Goal: Task Accomplishment & Management: Manage account settings

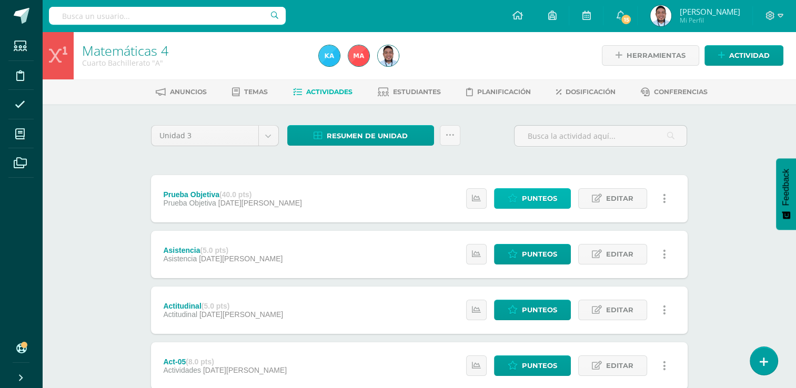
click at [554, 197] on span "Punteos" at bounding box center [539, 198] width 35 height 19
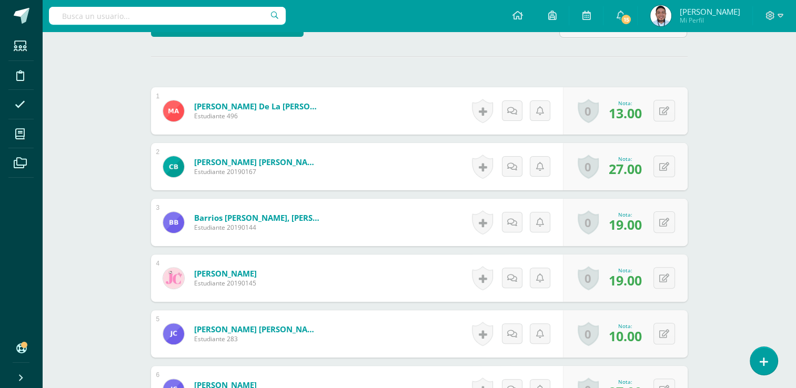
scroll to position [279, 0]
click at [665, 107] on button at bounding box center [671, 110] width 22 height 22
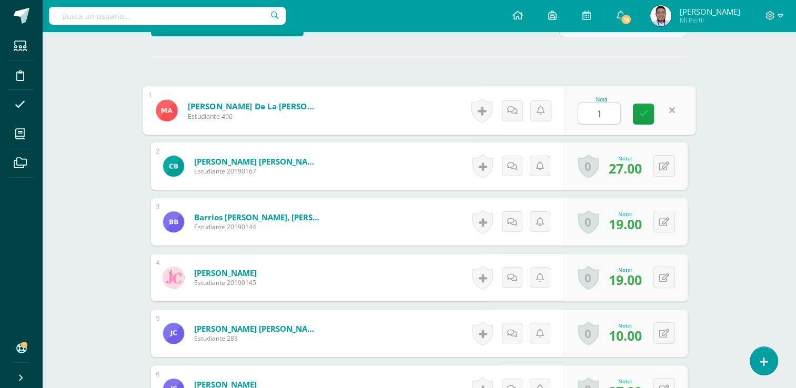
type input "16"
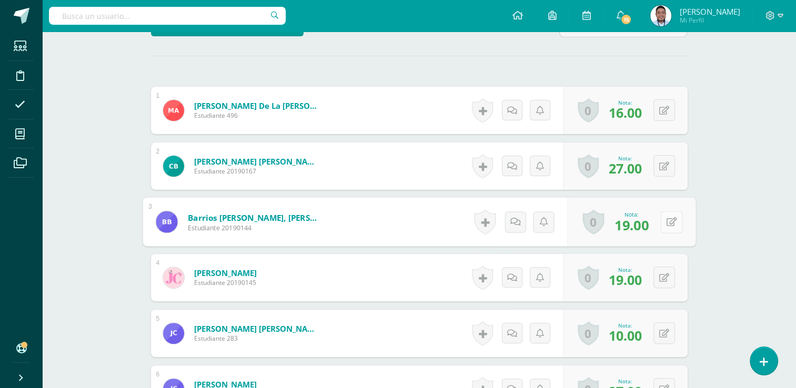
click at [662, 223] on button at bounding box center [671, 222] width 22 height 22
type input "22"
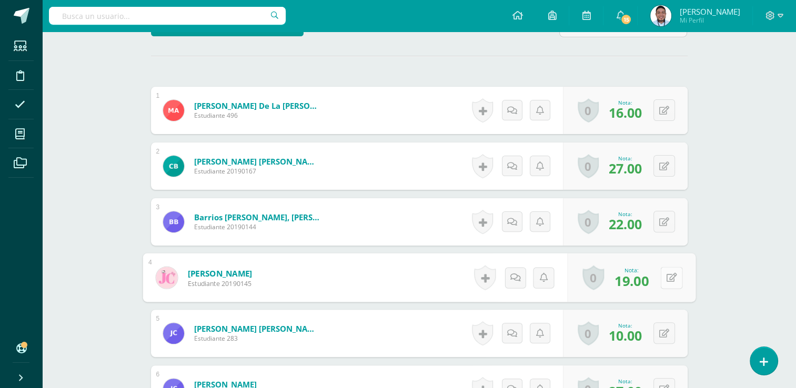
click at [668, 274] on icon at bounding box center [671, 277] width 11 height 9
type input "23"
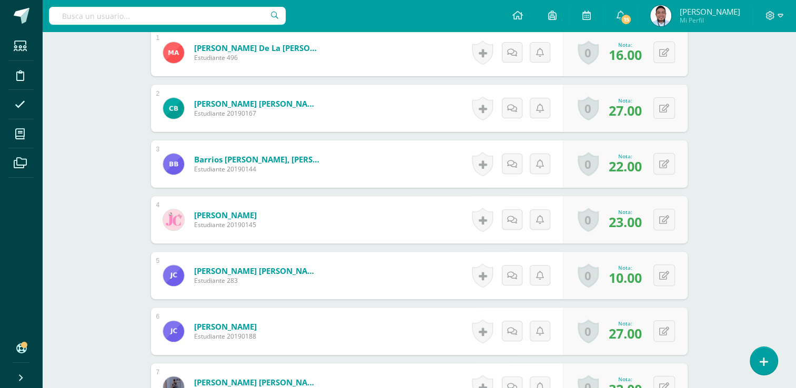
scroll to position [343, 0]
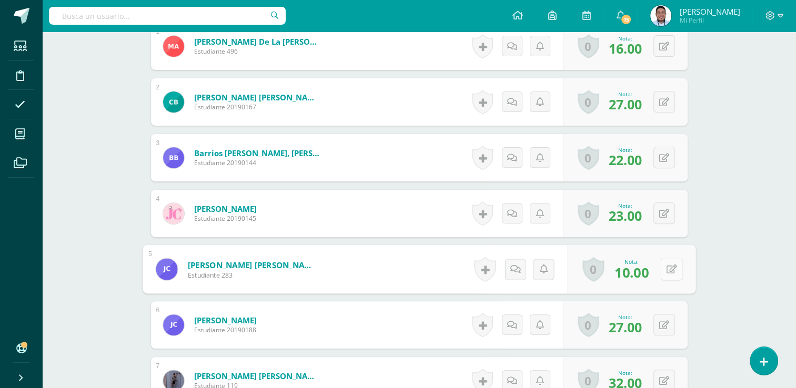
click at [660, 264] on div "0 Logros Logros obtenidos Aún no hay logros agregados Nota: 10.00" at bounding box center [631, 269] width 128 height 49
click at [666, 265] on icon at bounding box center [671, 269] width 11 height 9
type input "13"
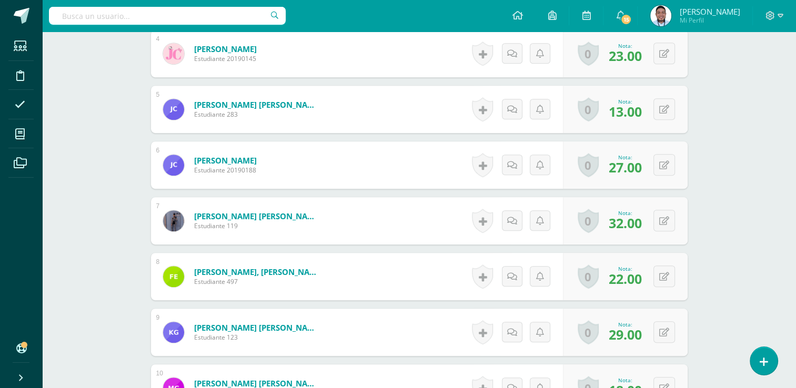
scroll to position [505, 0]
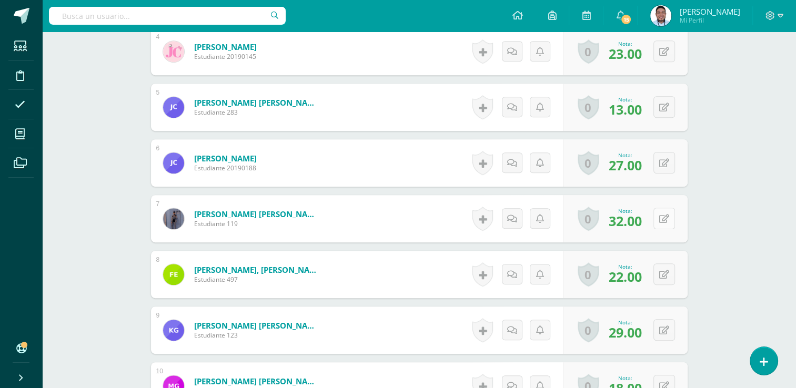
click at [661, 212] on button at bounding box center [665, 219] width 22 height 22
type input "37"
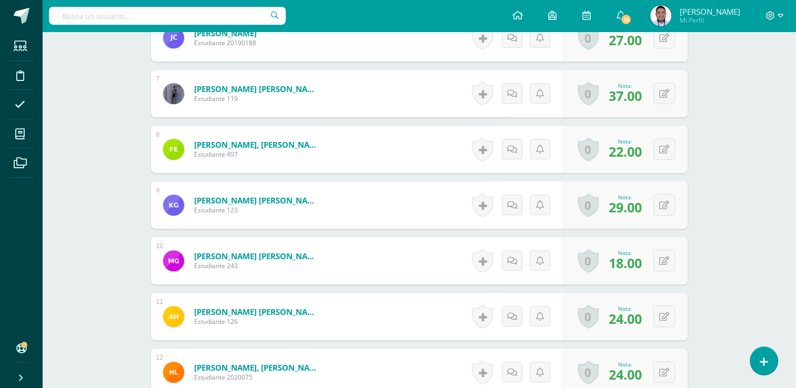
scroll to position [634, 0]
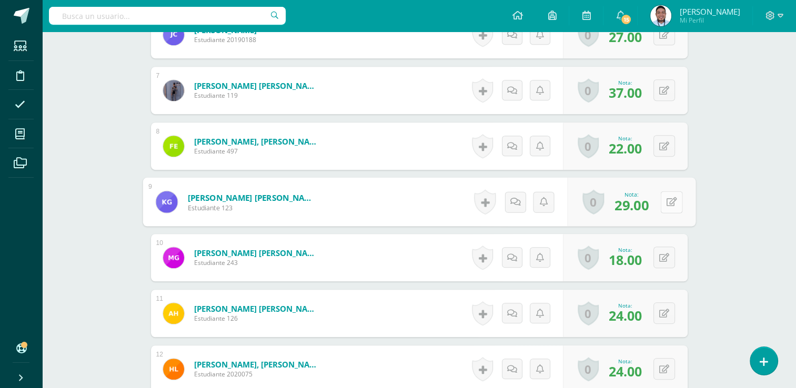
click at [661, 197] on button at bounding box center [671, 202] width 22 height 22
type input "34"
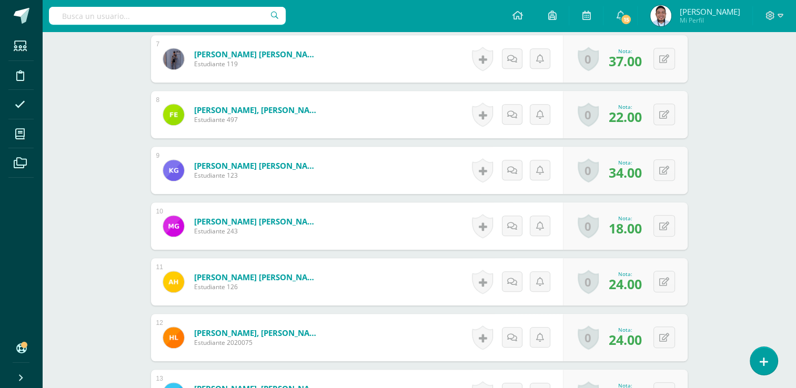
scroll to position [668, 0]
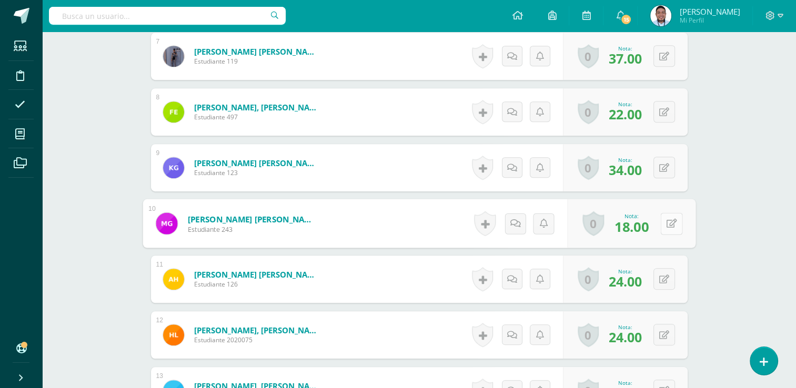
click at [665, 222] on button at bounding box center [671, 224] width 22 height 22
type input "23"
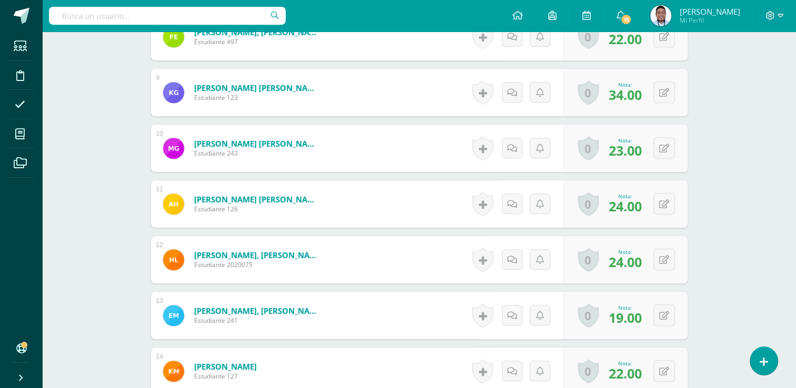
scroll to position [744, 0]
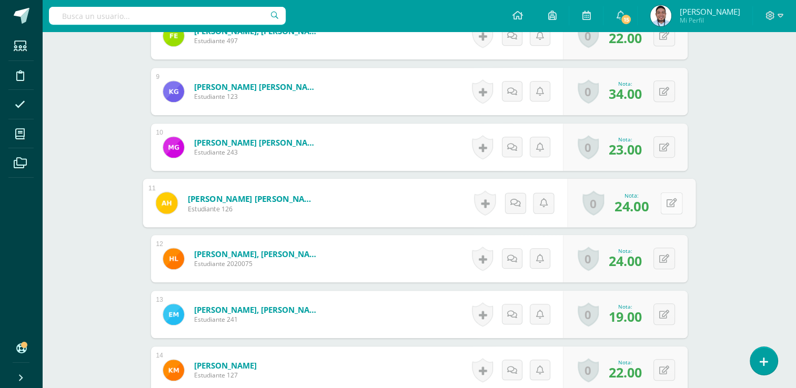
click at [664, 197] on button at bounding box center [671, 203] width 22 height 22
type input "28"
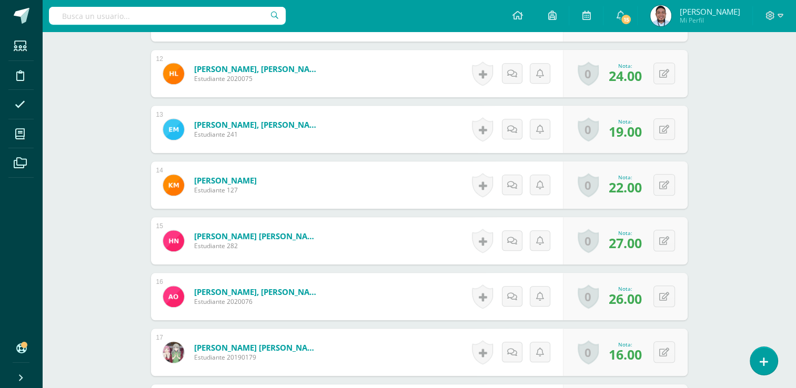
scroll to position [928, 0]
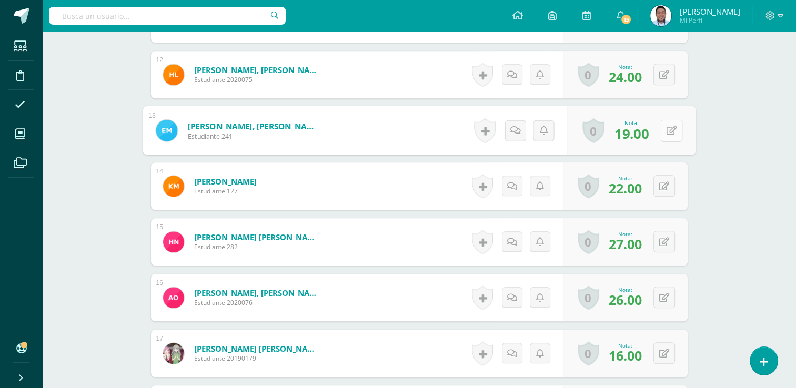
click at [666, 133] on icon at bounding box center [671, 130] width 11 height 9
type input "24"
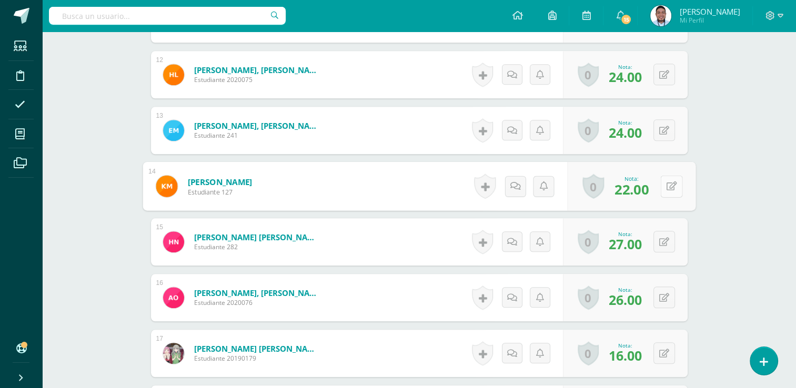
click at [665, 178] on button at bounding box center [671, 186] width 22 height 22
type input "27"
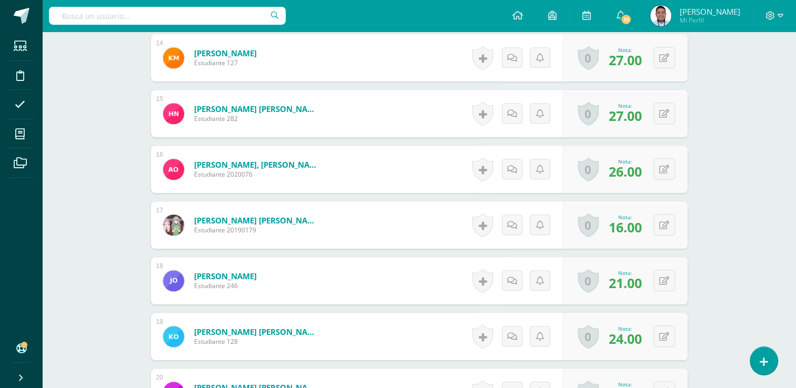
scroll to position [1084, 0]
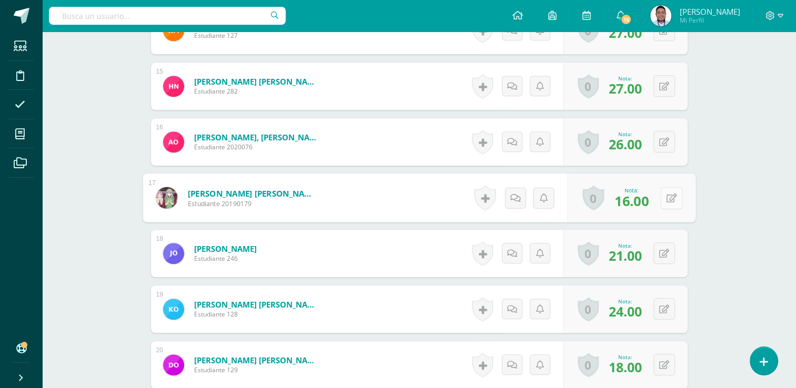
click at [659, 195] on div "0 Logros Logros obtenidos Aún no hay logros agregados Nota: 16.00" at bounding box center [631, 198] width 128 height 49
click at [669, 193] on icon at bounding box center [671, 197] width 11 height 9
type input "21"
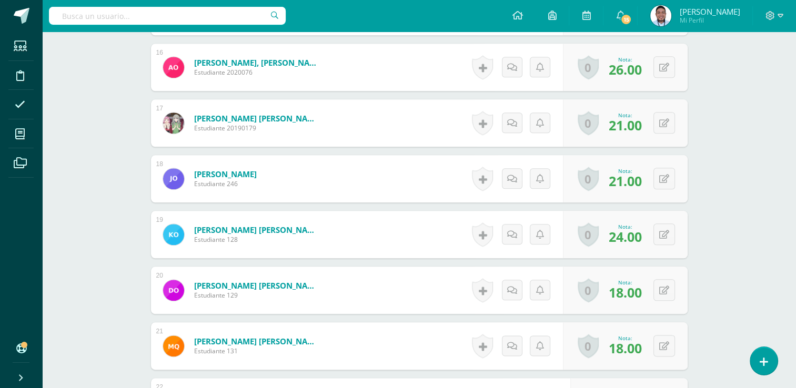
scroll to position [1164, 0]
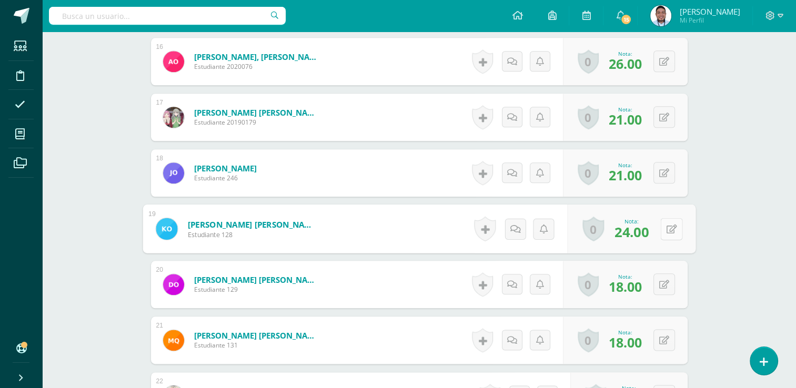
click at [665, 225] on button at bounding box center [671, 229] width 22 height 22
type input "27"
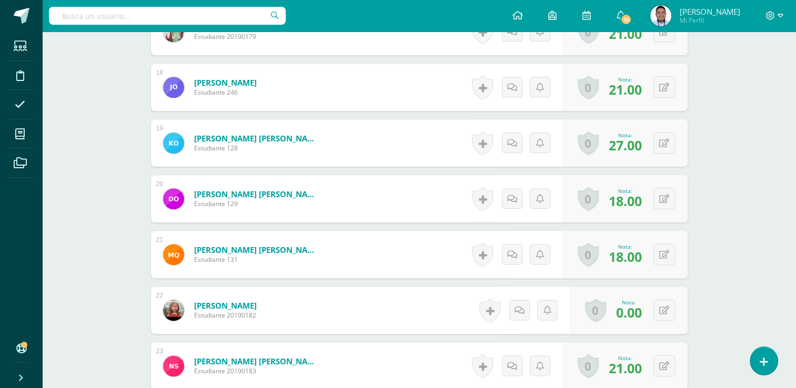
scroll to position [1252, 0]
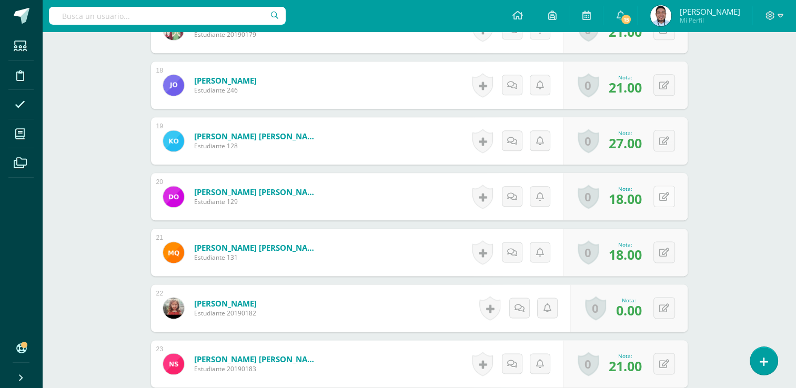
click at [657, 195] on div "0 Logros Logros obtenidos Aún no hay logros agregados Nota: 18.00" at bounding box center [625, 196] width 125 height 47
click at [672, 192] on icon at bounding box center [671, 196] width 11 height 9
type input "23"
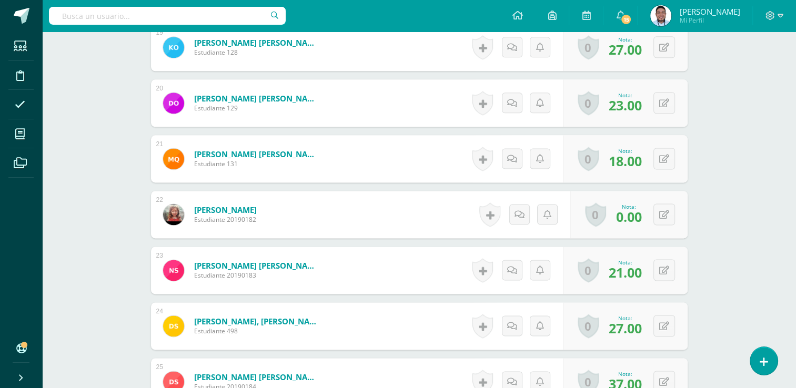
scroll to position [1347, 0]
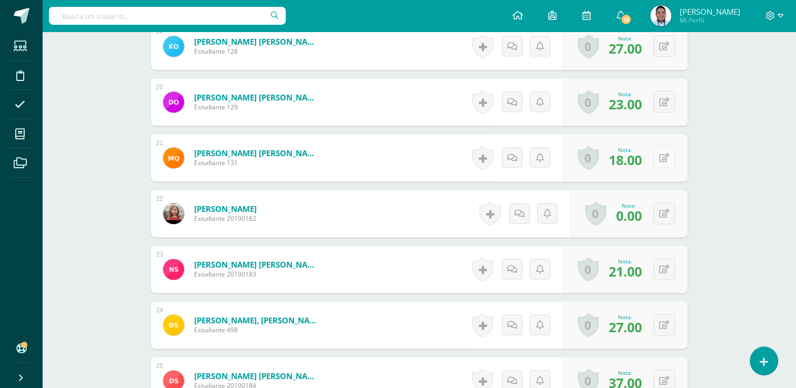
click at [660, 153] on div "0 Logros Logros obtenidos Aún no hay logros agregados Nota: 18.00" at bounding box center [625, 157] width 125 height 47
click at [665, 153] on button at bounding box center [671, 158] width 22 height 22
type input "23"
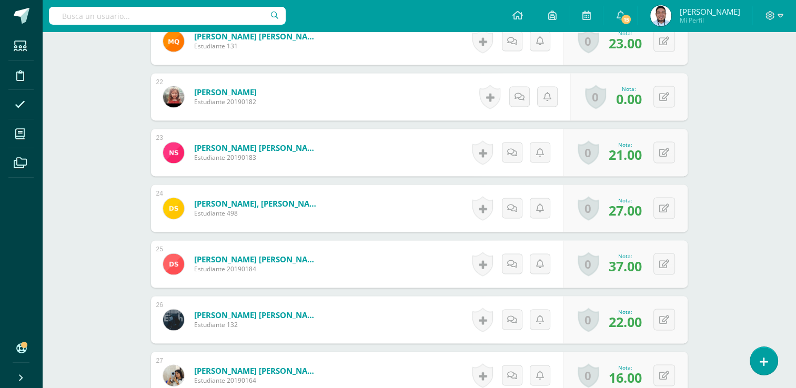
scroll to position [1465, 0]
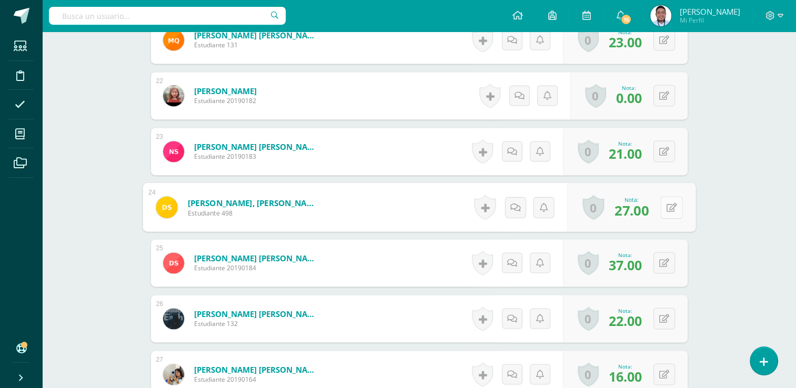
click at [663, 198] on button at bounding box center [671, 207] width 22 height 22
type input "32"
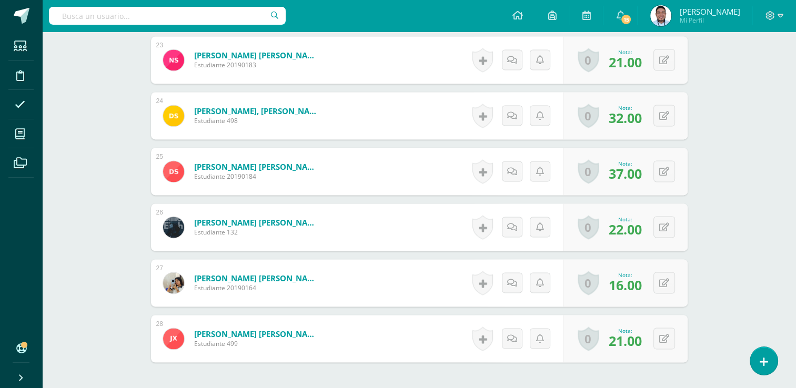
scroll to position [1581, 0]
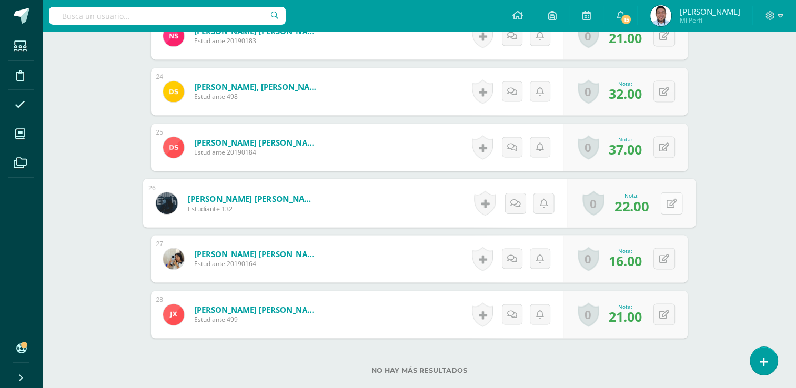
click at [660, 200] on div "0 Logros Logros obtenidos Aún no hay logros agregados Nota: 22.00" at bounding box center [631, 203] width 128 height 49
click at [667, 199] on icon at bounding box center [671, 202] width 11 height 9
type input "27"
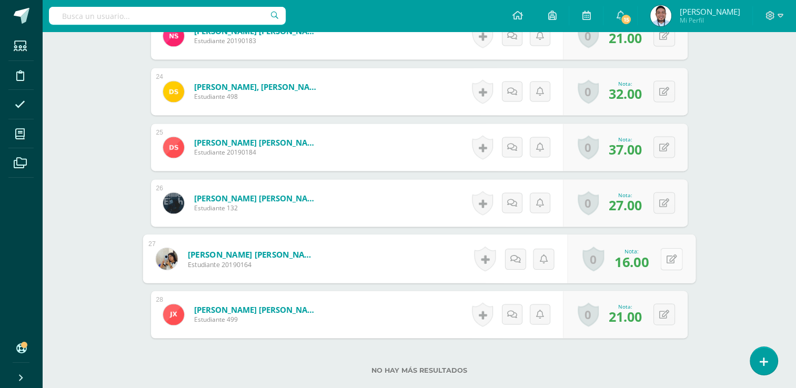
click at [663, 256] on button at bounding box center [671, 259] width 22 height 22
type input "18"
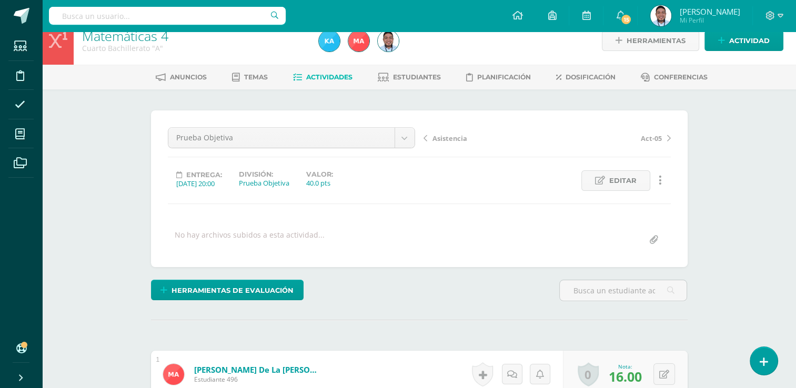
scroll to position [0, 0]
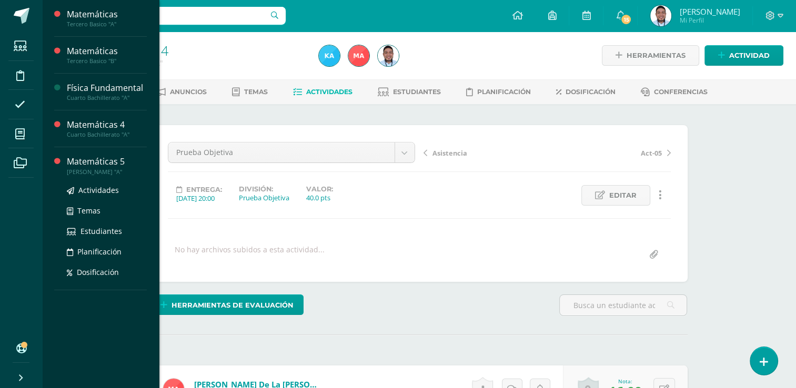
click at [91, 164] on div "Matemáticas 5" at bounding box center [107, 162] width 80 height 12
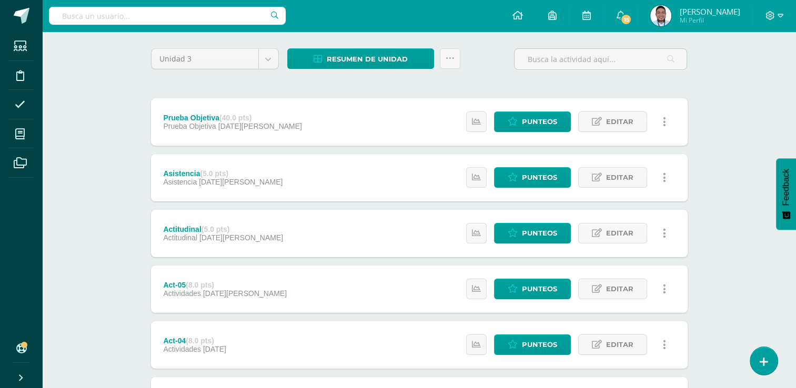
scroll to position [82, 0]
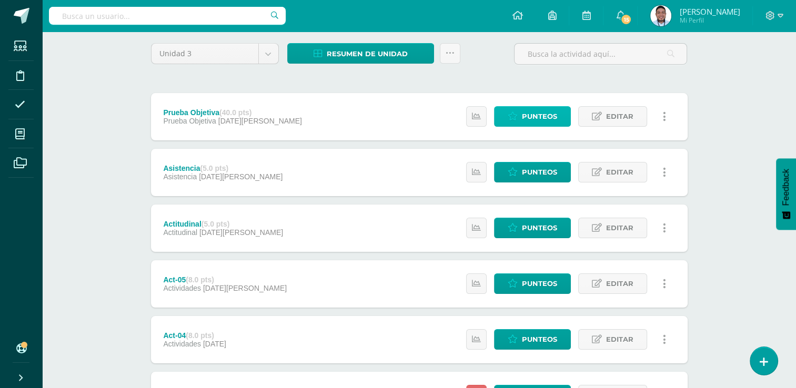
click at [524, 107] on span "Punteos" at bounding box center [539, 116] width 35 height 19
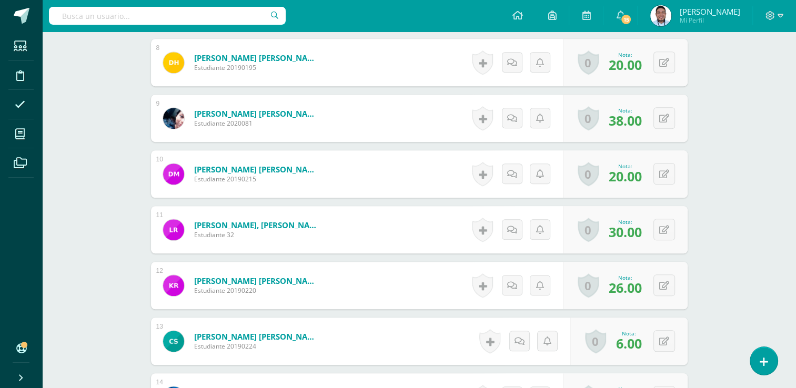
scroll to position [718, 0]
click at [671, 235] on button at bounding box center [671, 229] width 22 height 22
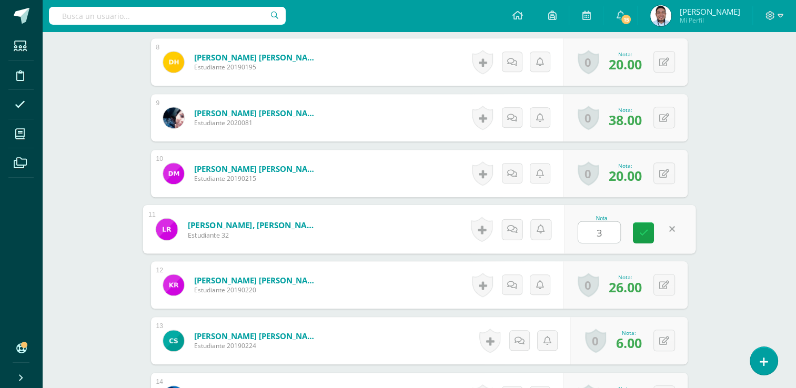
type input "35"
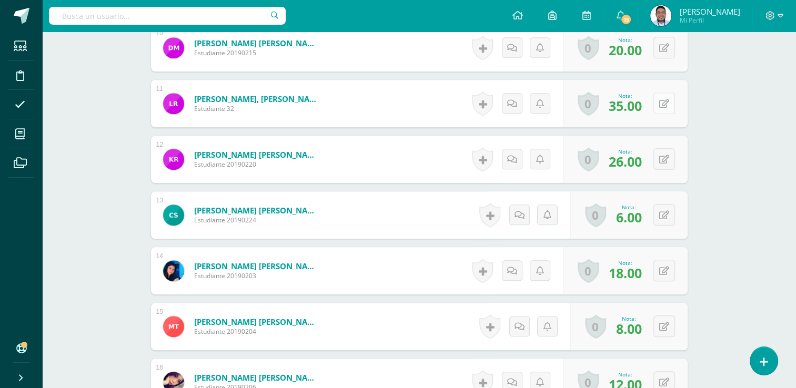
scroll to position [842, 0]
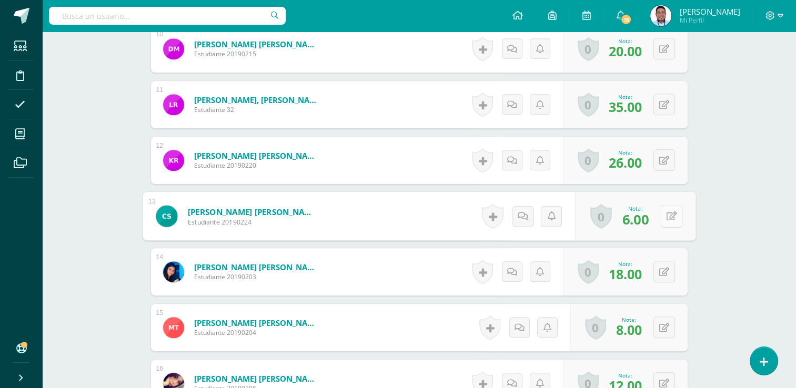
click at [672, 222] on button at bounding box center [671, 216] width 22 height 22
type input "11"
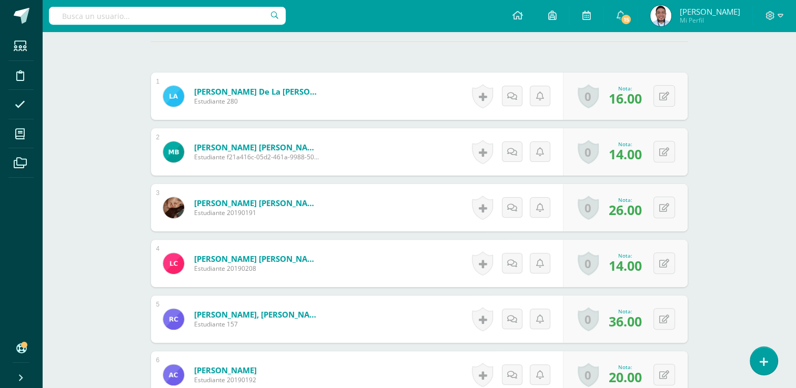
scroll to position [287, 0]
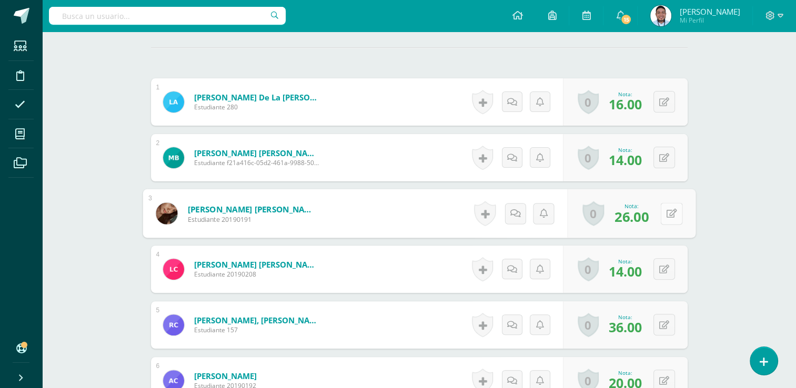
click at [663, 212] on button at bounding box center [671, 214] width 22 height 22
type input "29"
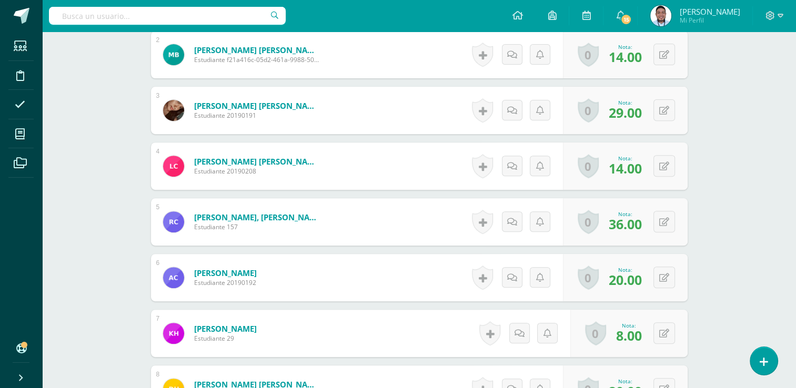
scroll to position [391, 0]
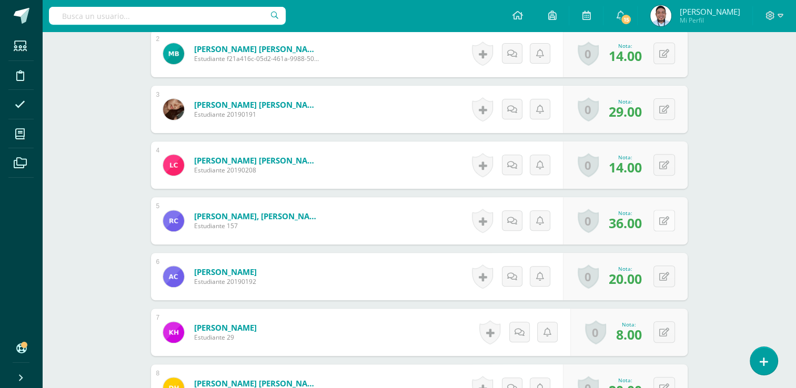
click at [664, 216] on button at bounding box center [665, 221] width 22 height 22
type input "39"
click at [663, 278] on button at bounding box center [671, 277] width 22 height 22
type input "23"
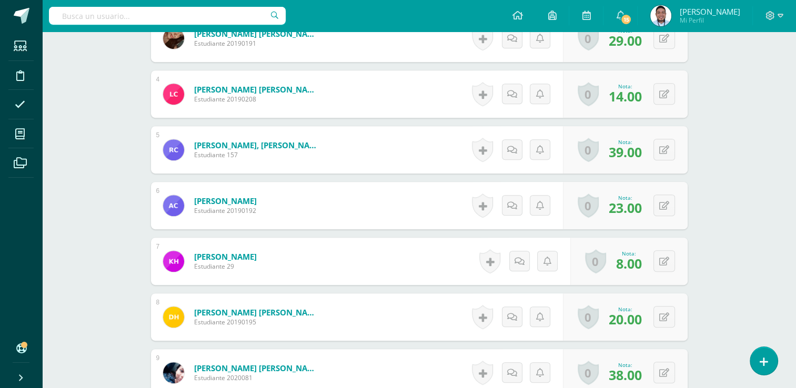
scroll to position [465, 0]
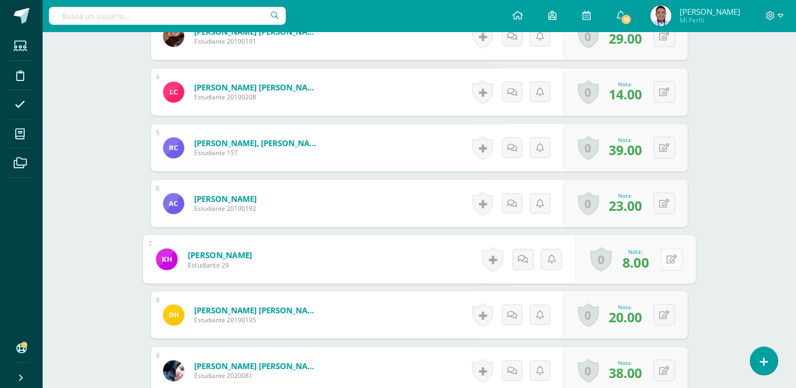
click at [668, 259] on icon at bounding box center [671, 259] width 11 height 9
type input "11"
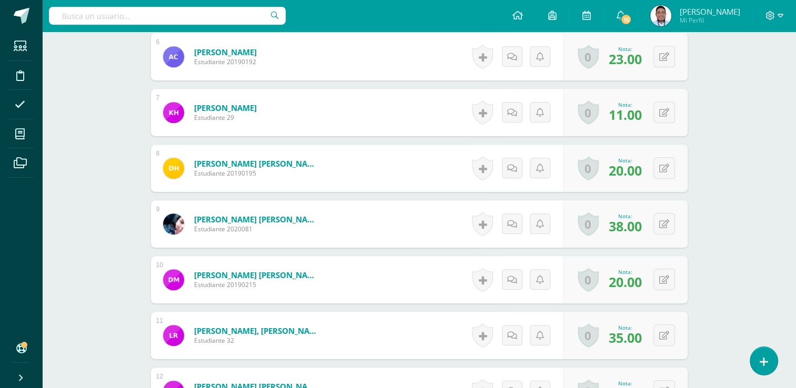
scroll to position [614, 0]
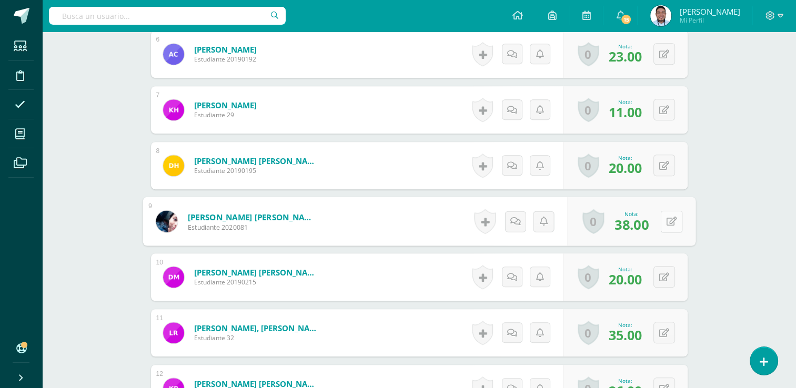
click at [666, 217] on icon at bounding box center [671, 221] width 11 height 9
type input "40"
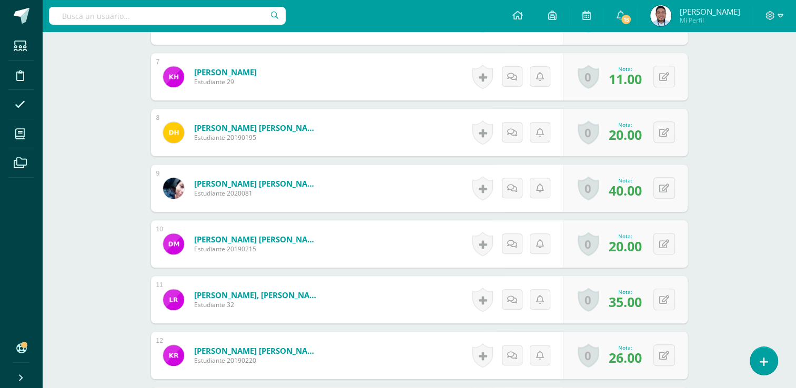
scroll to position [648, 0]
click at [674, 244] on button at bounding box center [671, 244] width 22 height 22
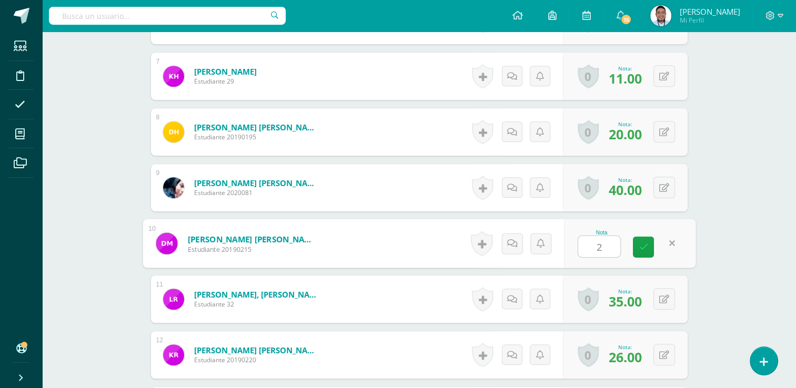
type input "23"
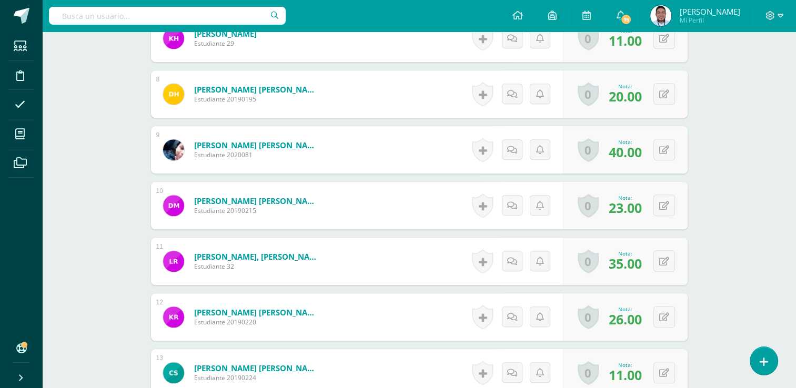
scroll to position [692, 0]
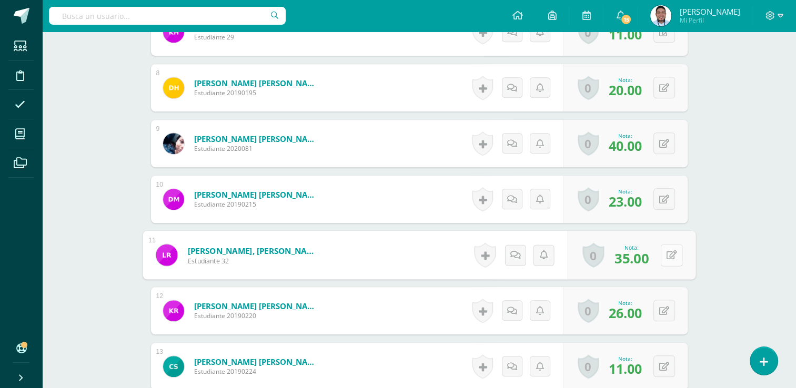
click at [663, 252] on button at bounding box center [671, 255] width 22 height 22
type input "38"
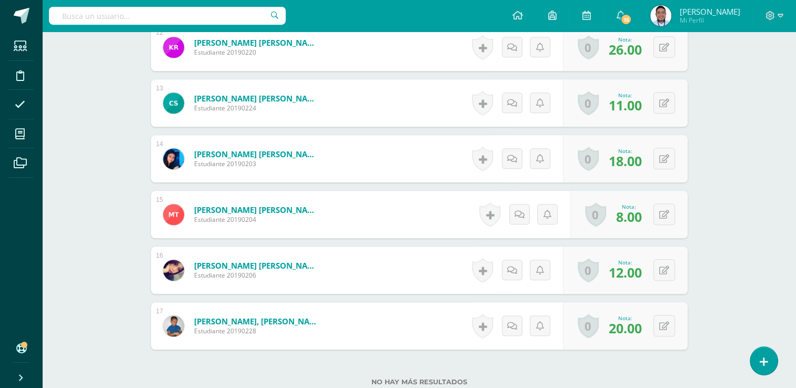
scroll to position [959, 0]
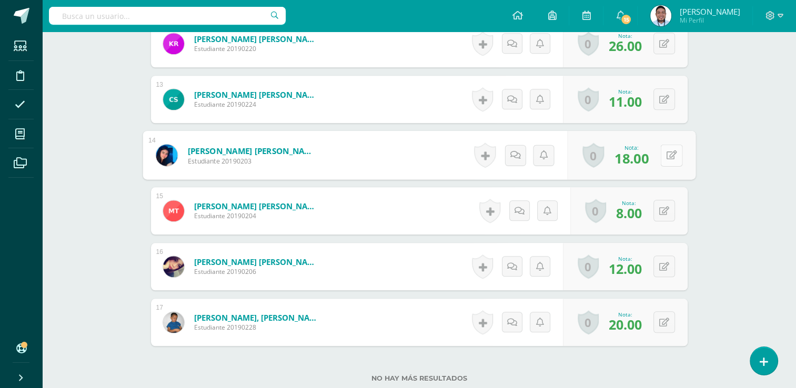
click at [665, 148] on button at bounding box center [671, 155] width 22 height 22
type input "21"
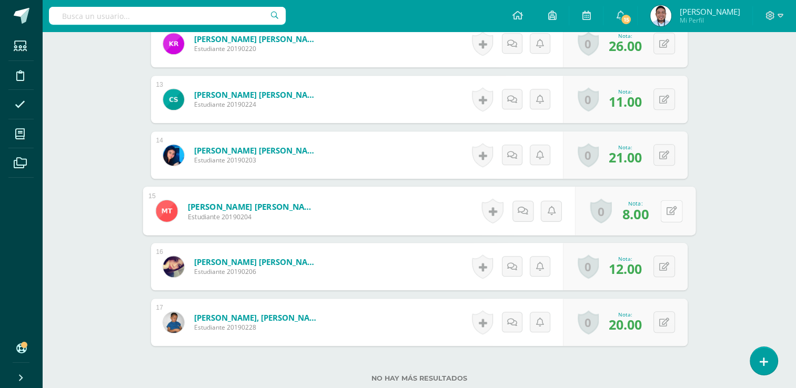
click at [666, 206] on icon at bounding box center [671, 210] width 11 height 9
type input "11"
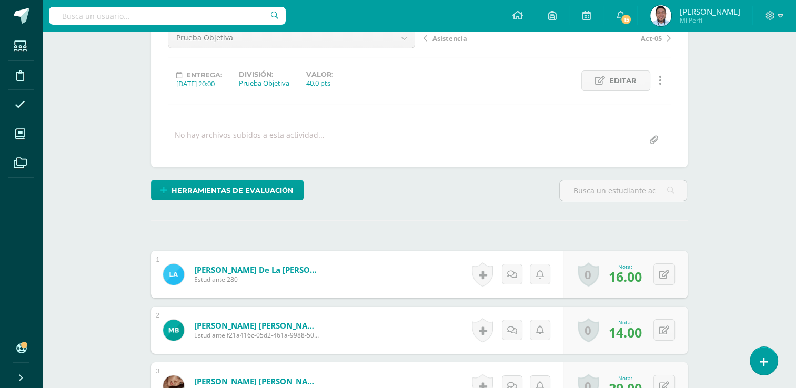
scroll to position [0, 0]
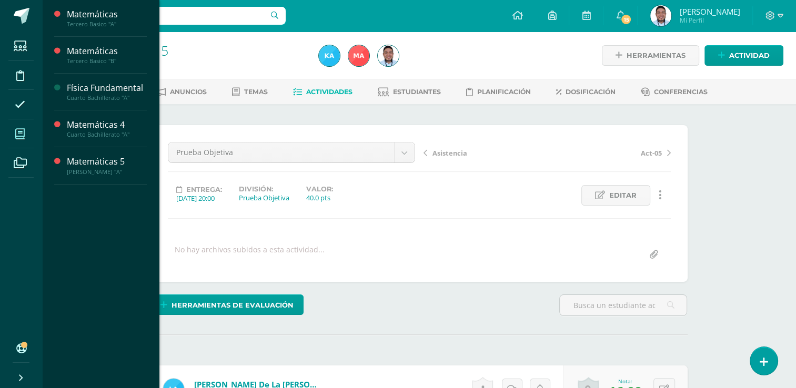
click at [29, 142] on span at bounding box center [20, 134] width 24 height 24
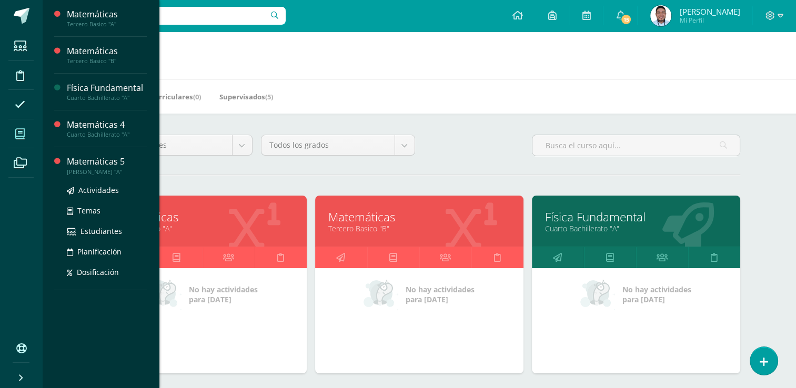
click at [99, 159] on div "Matemáticas 5" at bounding box center [107, 162] width 80 height 12
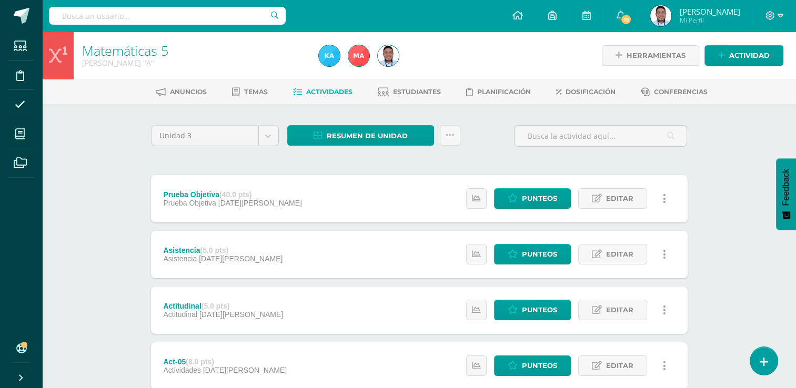
click at [405, 82] on div "Anuncios Temas Actividades Estudiantes Planificación Dosificación Conferencias" at bounding box center [431, 91] width 779 height 25
click at [396, 98] on link "Estudiantes" at bounding box center [409, 92] width 63 height 17
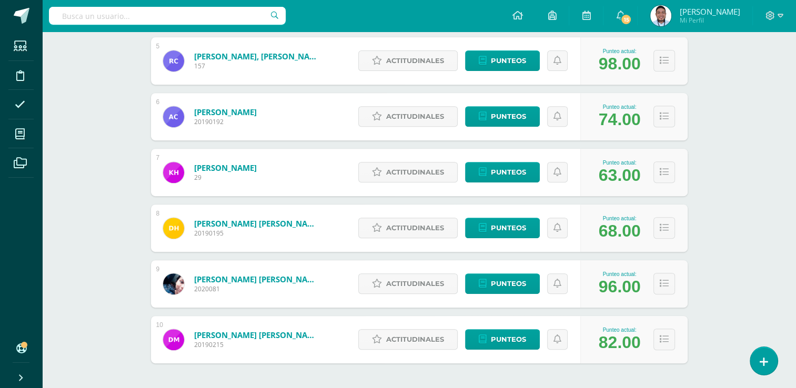
scroll to position [456, 0]
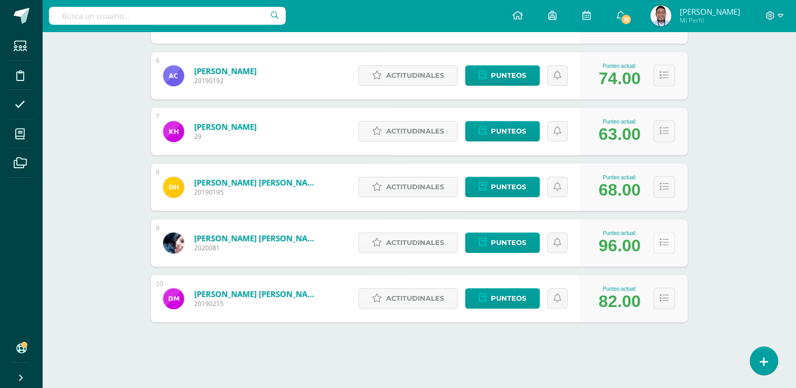
click at [667, 240] on icon at bounding box center [664, 242] width 9 height 9
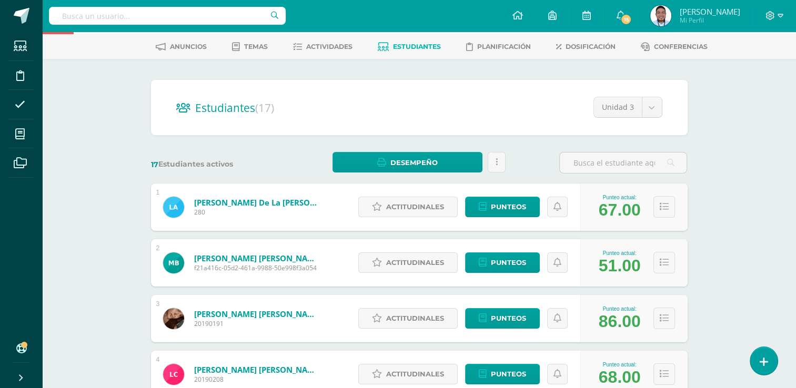
scroll to position [0, 0]
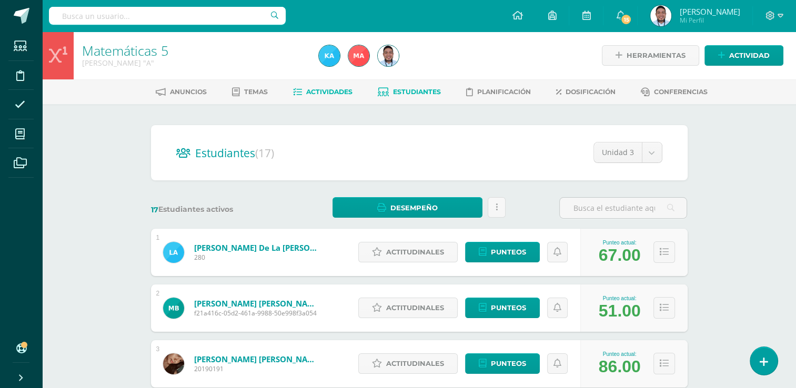
click at [312, 89] on span "Actividades" at bounding box center [329, 92] width 46 height 8
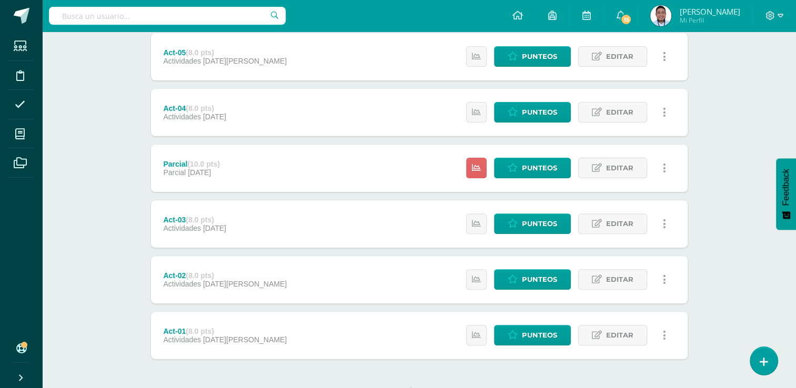
scroll to position [312, 0]
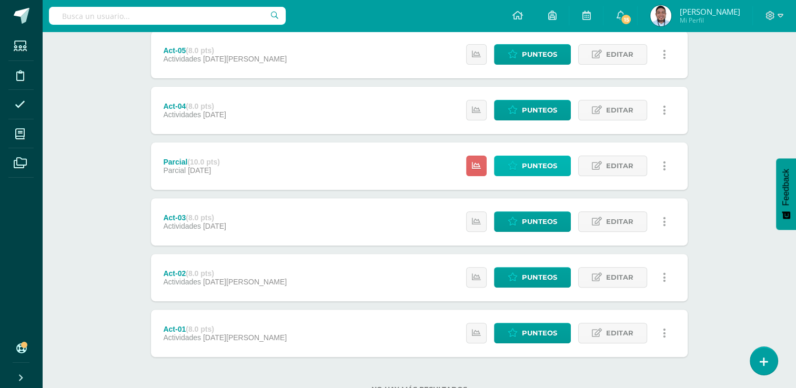
click at [528, 159] on span "Punteos" at bounding box center [539, 165] width 35 height 19
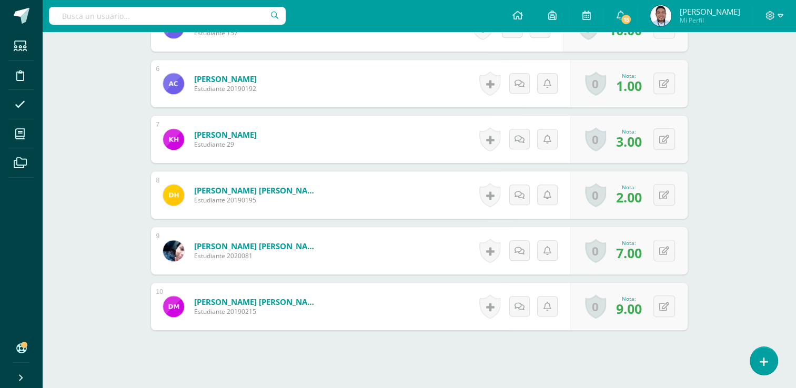
scroll to position [585, 0]
click at [664, 250] on button at bounding box center [671, 250] width 22 height 22
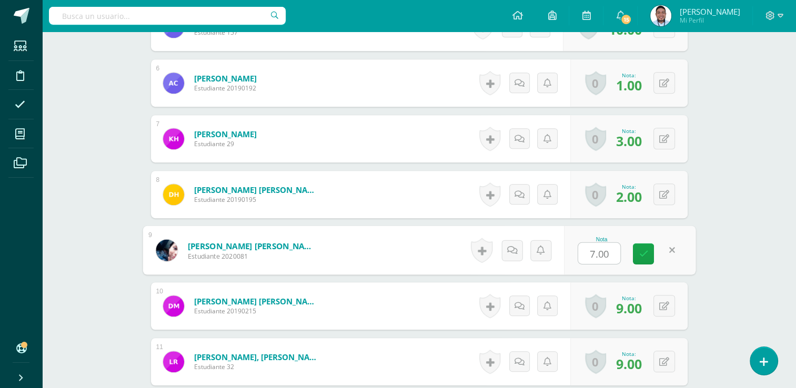
type input "8"
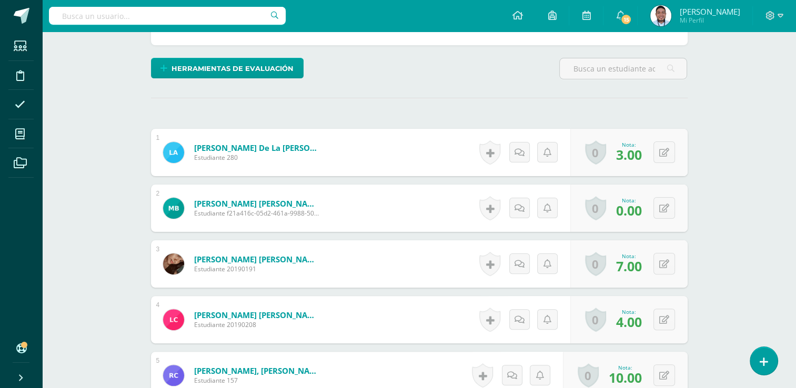
scroll to position [0, 0]
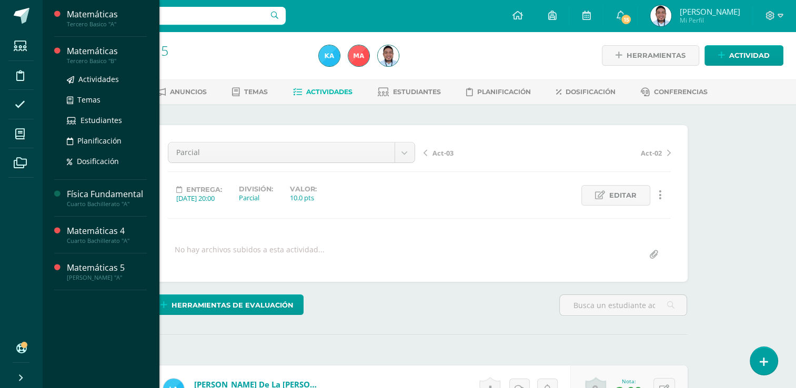
click at [106, 55] on div "Matemáticas" at bounding box center [107, 51] width 80 height 12
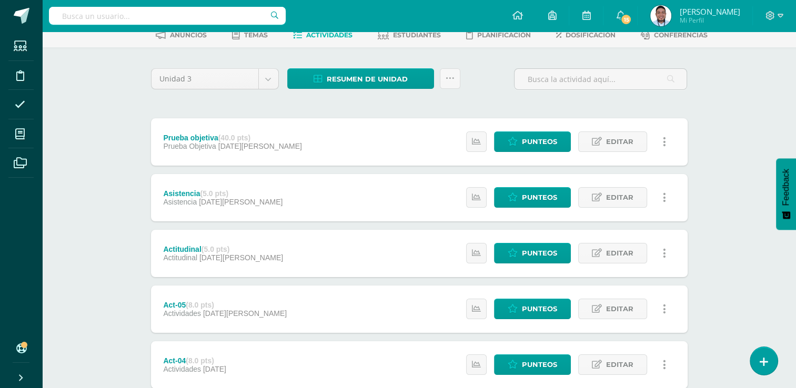
scroll to position [59, 0]
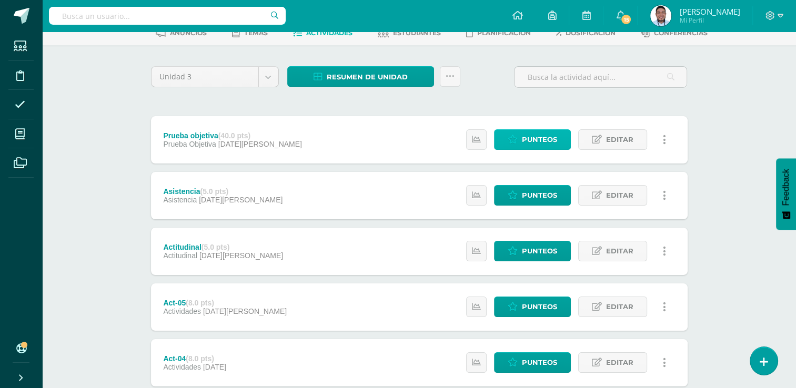
click at [548, 136] on span "Punteos" at bounding box center [539, 139] width 35 height 19
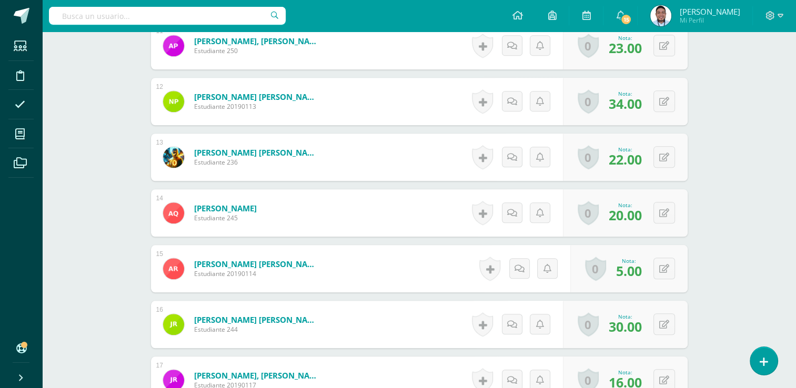
scroll to position [902, 0]
click at [670, 273] on button at bounding box center [671, 268] width 22 height 22
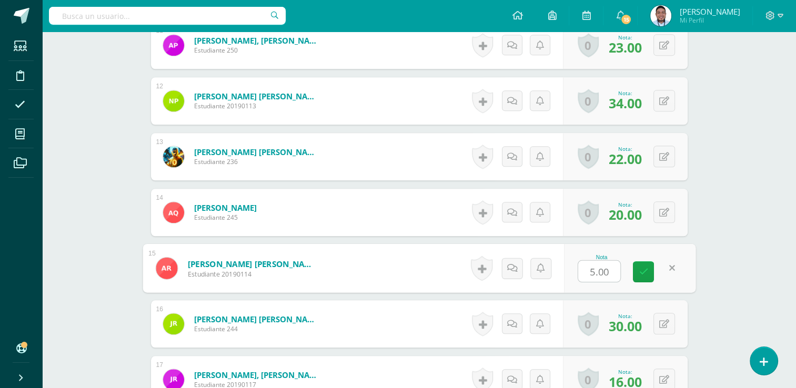
scroll to position [902, 0]
type input "29"
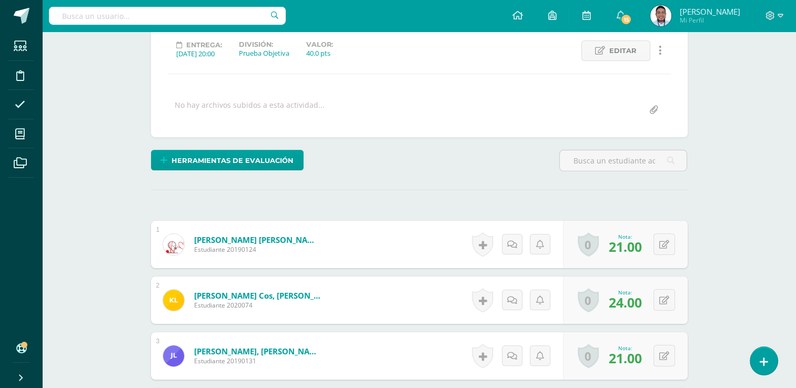
scroll to position [0, 0]
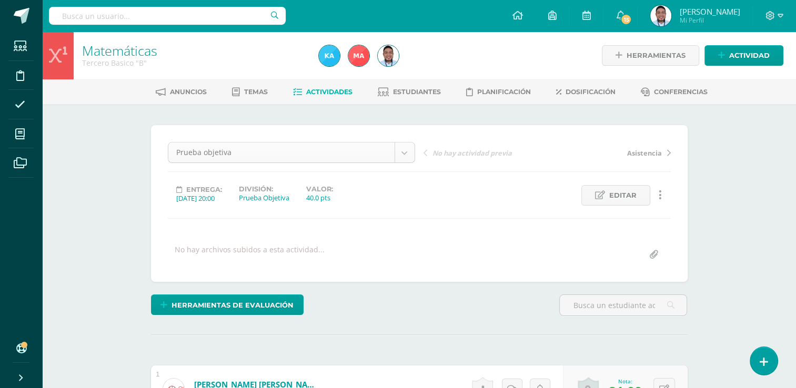
drag, startPoint x: 404, startPoint y: 142, endPoint x: 403, endPoint y: 159, distance: 17.4
click at [403, 159] on div "Prueba objetiva" at bounding box center [291, 152] width 247 height 21
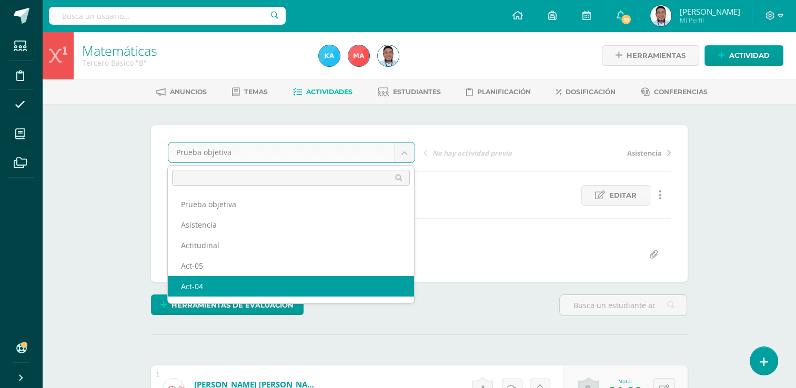
scroll to position [79, 0]
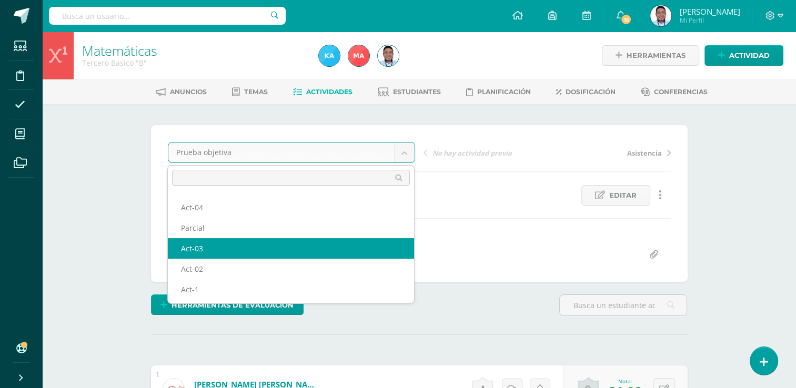
select select "/dashboard/teacher/grade-activity/120813/"
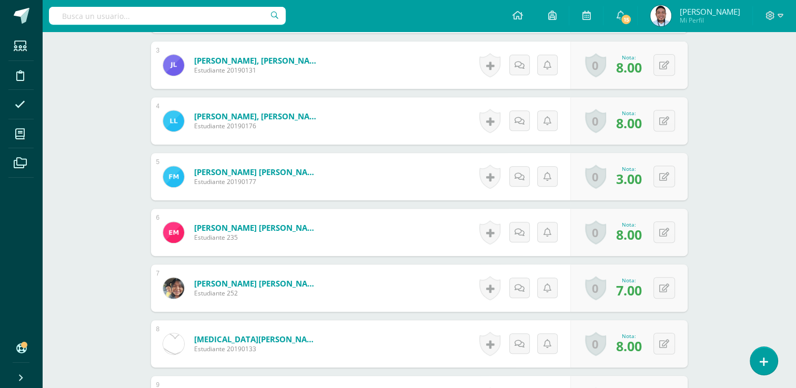
scroll to position [449, 0]
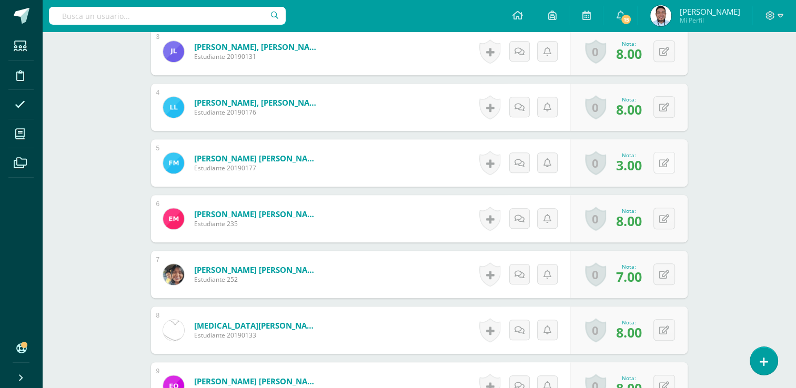
click at [666, 165] on icon at bounding box center [664, 163] width 10 height 9
type input "8"
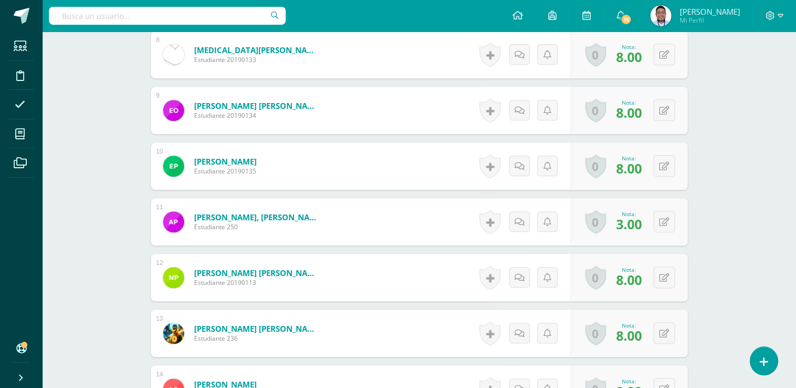
scroll to position [733, 0]
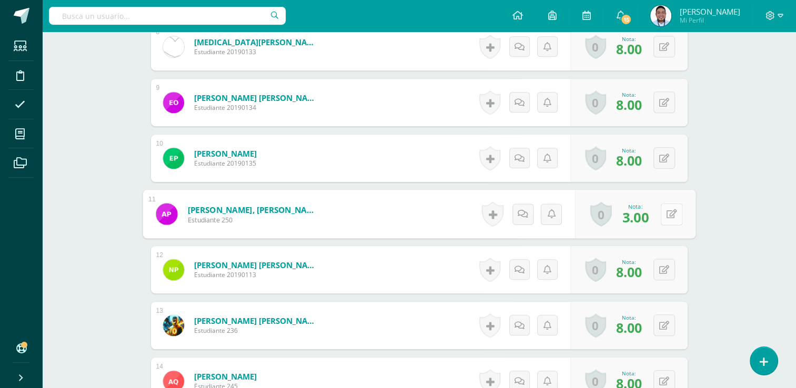
click at [667, 214] on icon at bounding box center [671, 213] width 11 height 9
type input "7"
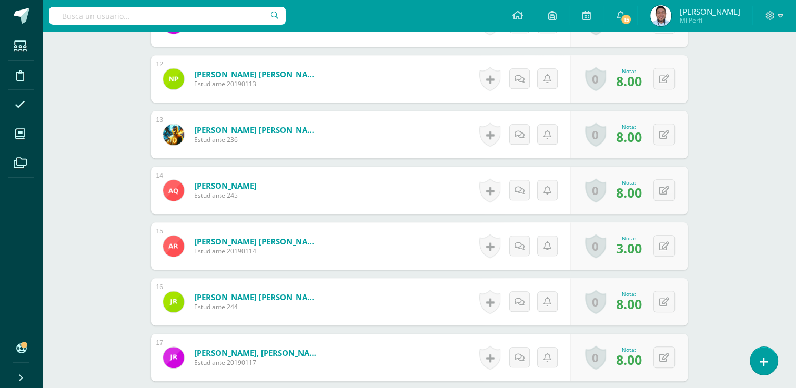
scroll to position [937, 0]
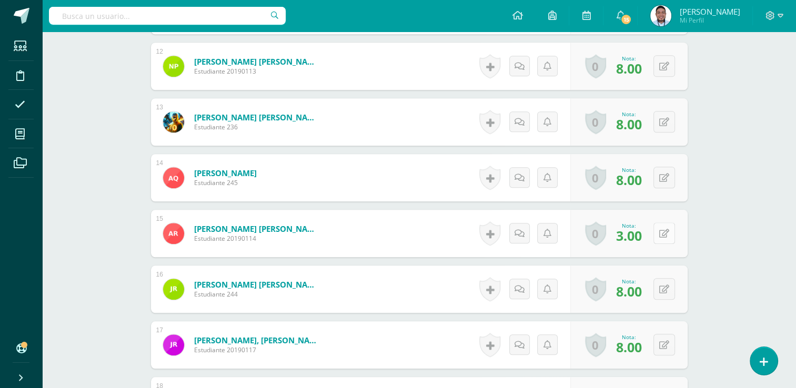
click at [664, 232] on button at bounding box center [665, 234] width 22 height 22
type input "7"
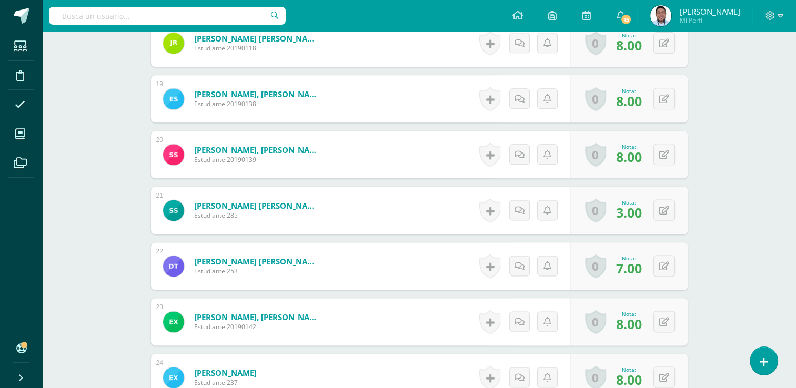
scroll to position [1297, 0]
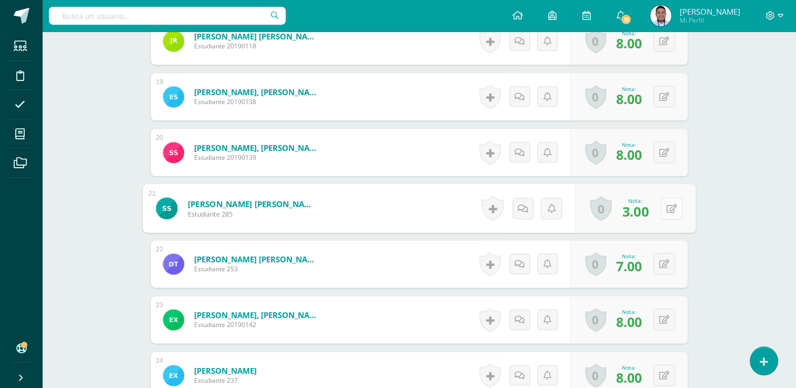
click at [668, 206] on icon at bounding box center [671, 208] width 11 height 9
type input "8"
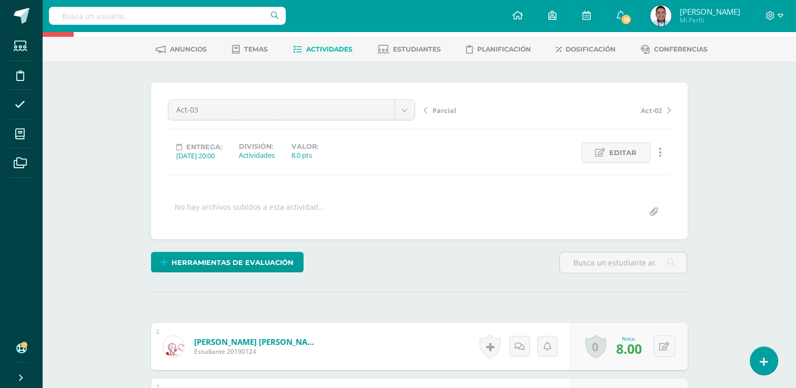
scroll to position [0, 0]
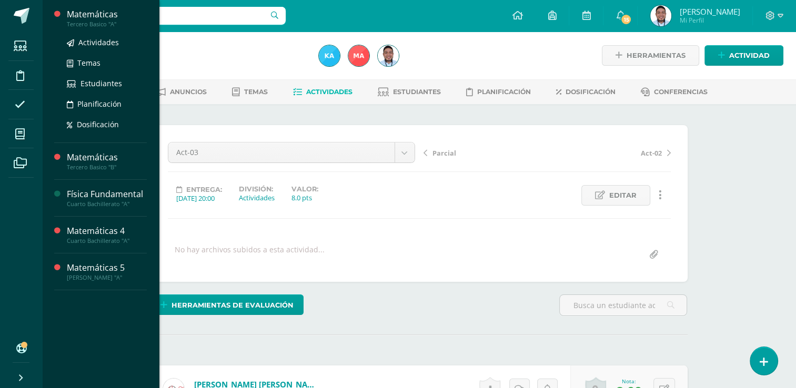
click at [95, 10] on div "Matemáticas" at bounding box center [107, 14] width 80 height 12
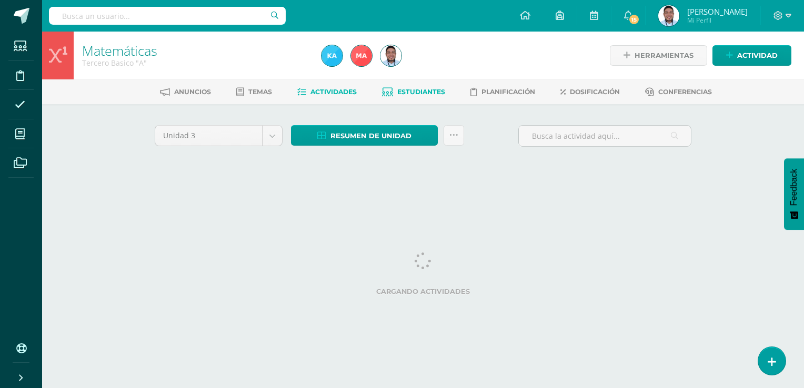
click at [414, 92] on span "Estudiantes" at bounding box center [421, 92] width 48 height 8
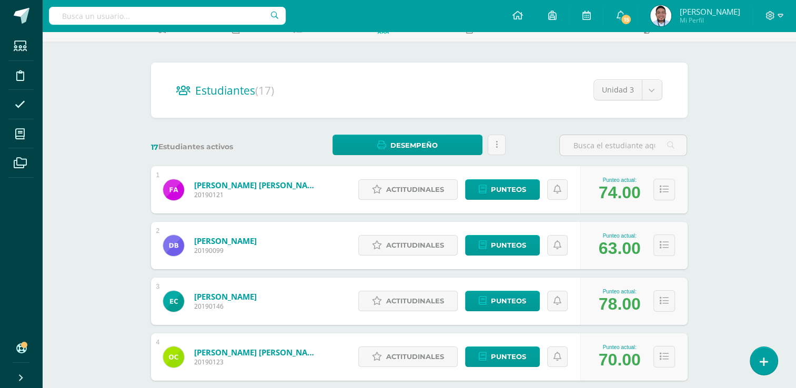
scroll to position [76, 0]
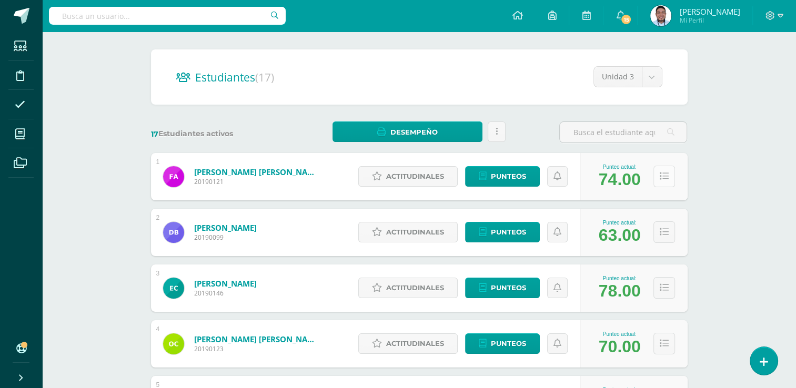
click at [663, 178] on icon at bounding box center [664, 176] width 9 height 9
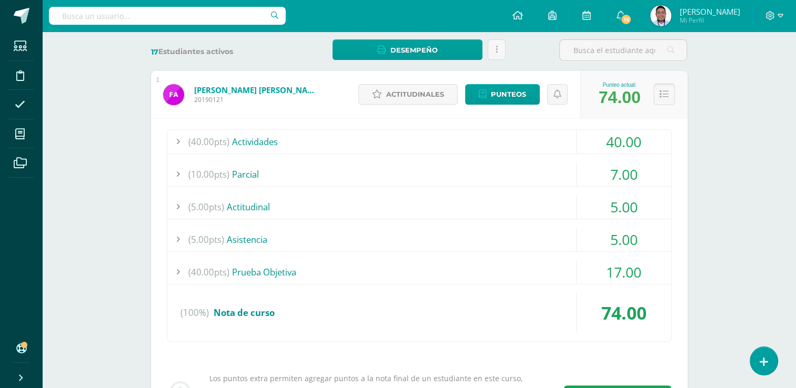
scroll to position [0, 0]
